Goal: Task Accomplishment & Management: Manage account settings

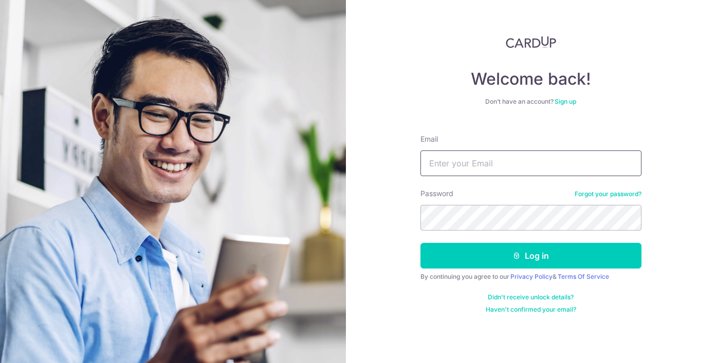
type input "[DOMAIN_NAME][EMAIL_ADDRESS][DOMAIN_NAME]"
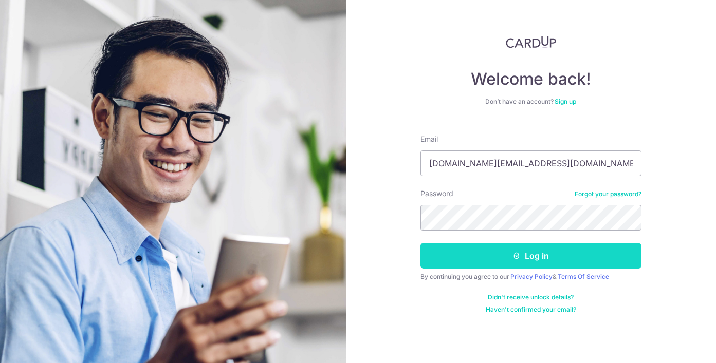
click at [489, 255] on button "Log in" at bounding box center [531, 256] width 221 height 26
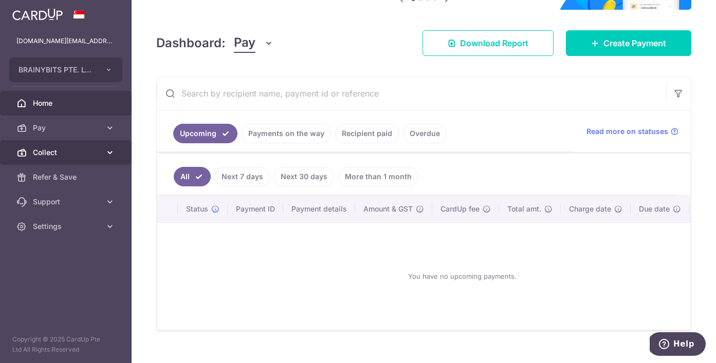
click at [72, 152] on span "Collect" at bounding box center [67, 153] width 68 height 10
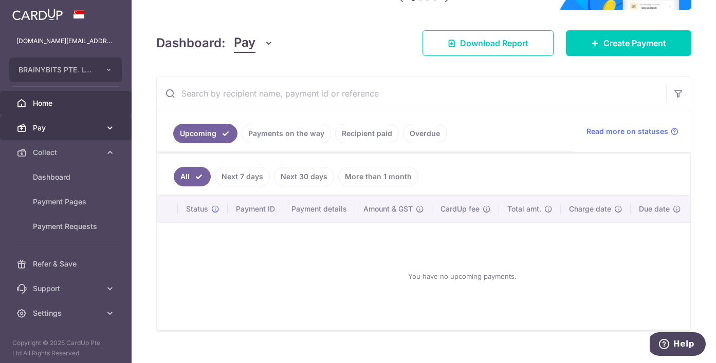
click at [77, 126] on span "Pay" at bounding box center [67, 128] width 68 height 10
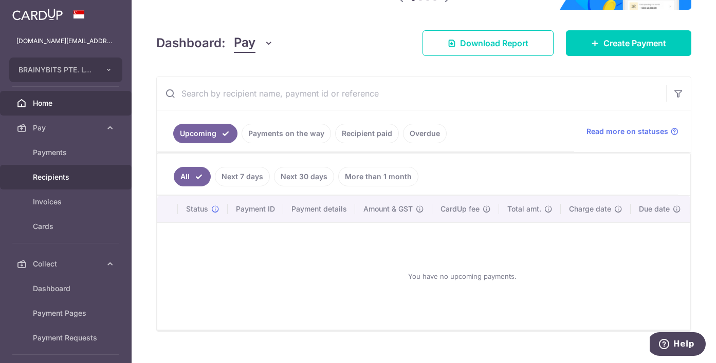
click at [71, 178] on span "Recipients" at bounding box center [67, 177] width 68 height 10
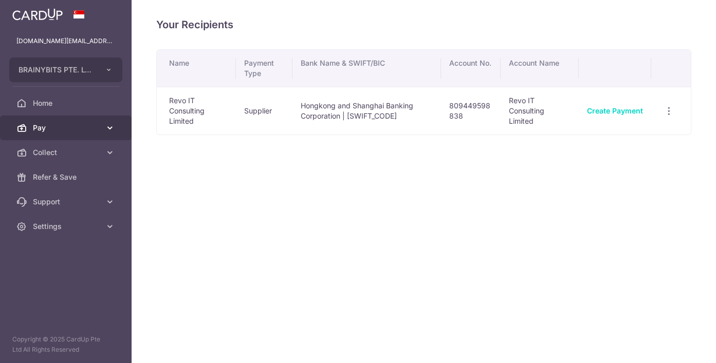
click at [65, 129] on span "Pay" at bounding box center [67, 128] width 68 height 10
